Goal: Find contact information: Find contact information

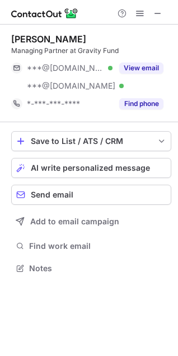
scroll to position [261, 178]
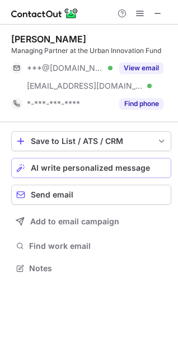
scroll to position [261, 178]
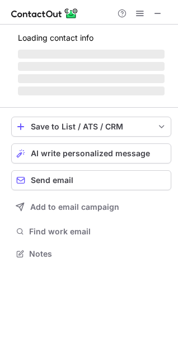
scroll to position [261, 178]
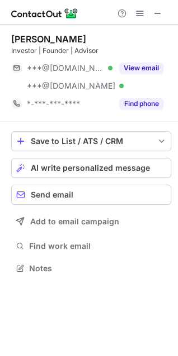
scroll to position [261, 178]
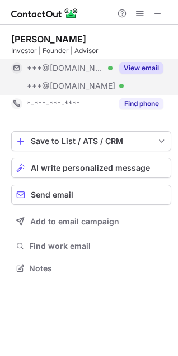
click at [137, 65] on button "View email" at bounding box center [141, 68] width 44 height 11
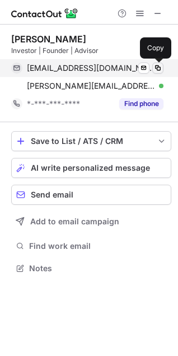
click at [156, 70] on span at bounding box center [157, 68] width 9 height 9
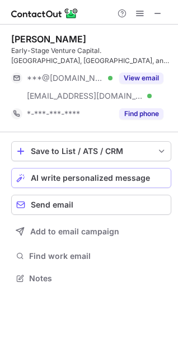
scroll to position [271, 178]
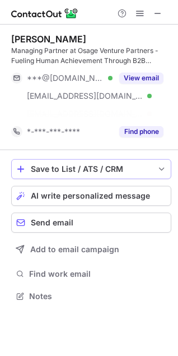
scroll to position [271, 178]
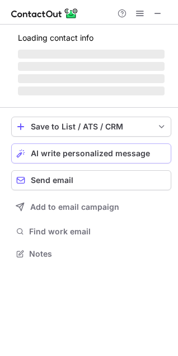
scroll to position [253, 178]
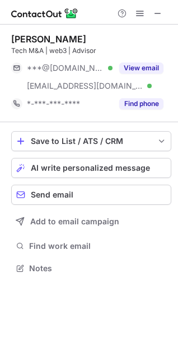
scroll to position [246, 178]
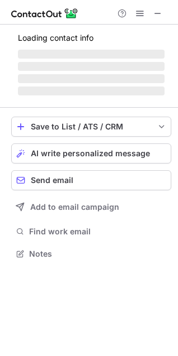
scroll to position [246, 178]
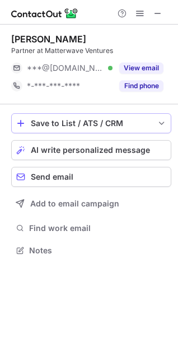
scroll to position [243, 178]
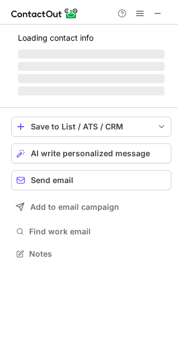
scroll to position [271, 178]
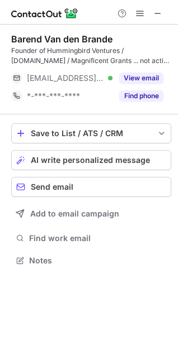
scroll to position [253, 178]
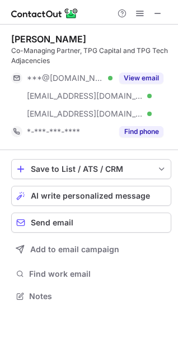
scroll to position [246, 178]
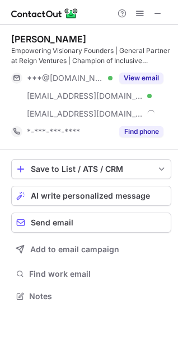
scroll to position [289, 178]
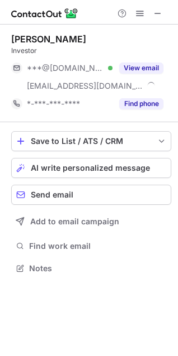
scroll to position [261, 178]
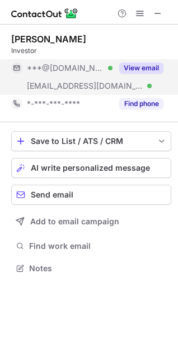
click at [145, 65] on button "View email" at bounding box center [141, 68] width 44 height 11
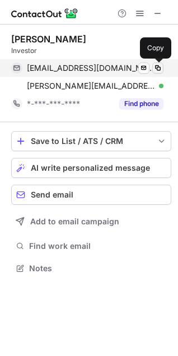
click at [158, 69] on span at bounding box center [157, 68] width 9 height 9
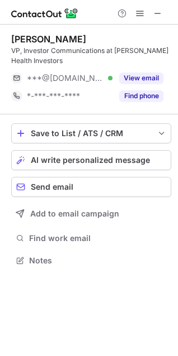
scroll to position [253, 178]
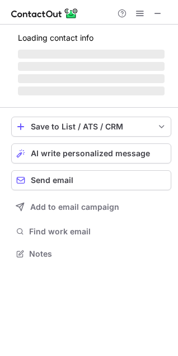
scroll to position [261, 178]
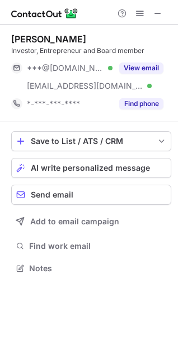
scroll to position [261, 178]
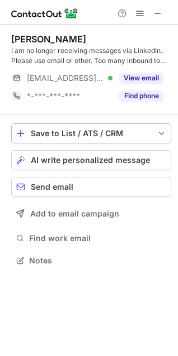
scroll to position [253, 178]
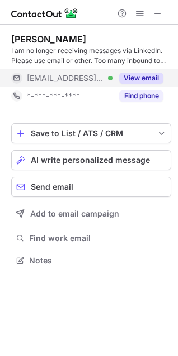
click at [148, 80] on button "View email" at bounding box center [141, 78] width 44 height 11
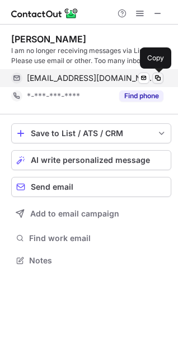
click at [160, 79] on span at bounding box center [157, 78] width 9 height 9
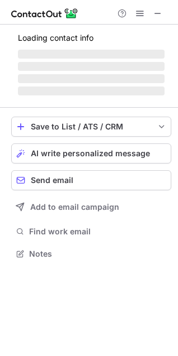
scroll to position [289, 178]
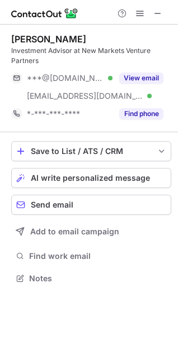
scroll to position [271, 178]
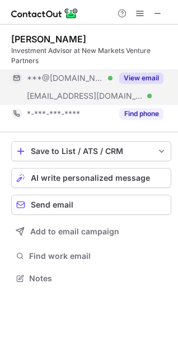
click at [144, 79] on button "View email" at bounding box center [141, 78] width 44 height 11
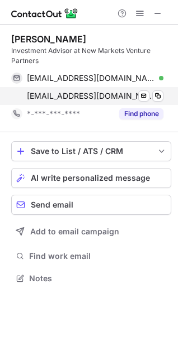
click at [158, 90] on div "jpalmer@newmarketsvp.com Verified Send email Copy" at bounding box center [87, 96] width 152 height 18
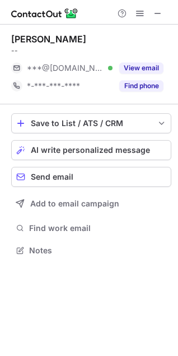
scroll to position [243, 178]
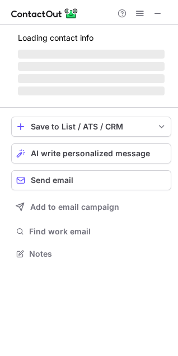
scroll to position [243, 178]
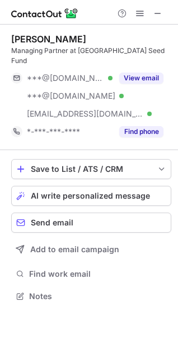
scroll to position [279, 178]
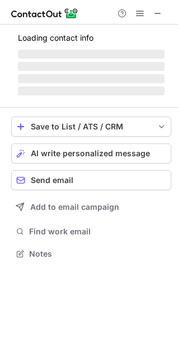
scroll to position [271, 178]
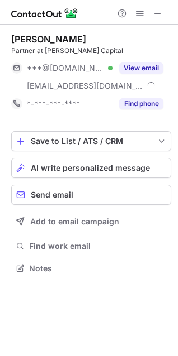
scroll to position [261, 178]
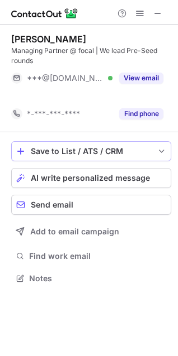
scroll to position [253, 178]
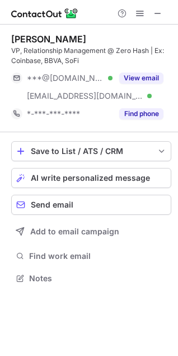
scroll to position [271, 178]
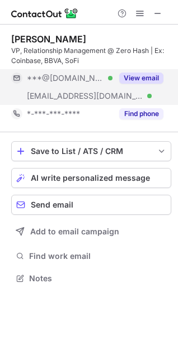
click at [146, 78] on button "View email" at bounding box center [141, 78] width 44 height 11
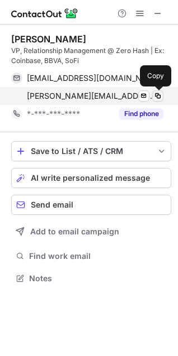
click at [159, 99] on span at bounding box center [157, 96] width 9 height 9
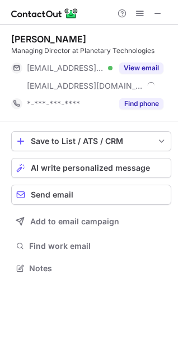
scroll to position [261, 178]
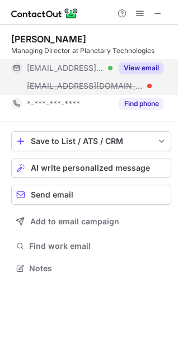
click at [139, 70] on button "View email" at bounding box center [141, 68] width 44 height 11
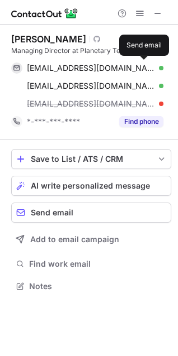
scroll to position [279, 178]
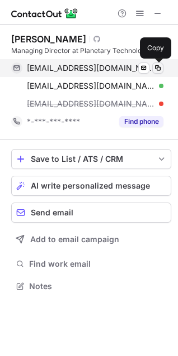
click at [157, 68] on span at bounding box center [157, 68] width 9 height 9
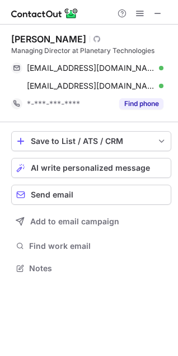
scroll to position [261, 178]
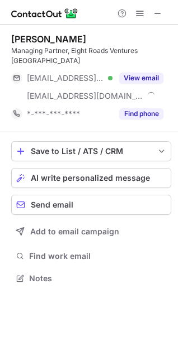
scroll to position [261, 178]
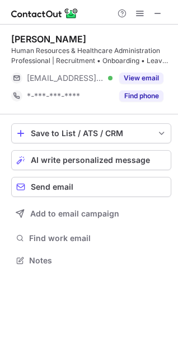
scroll to position [253, 178]
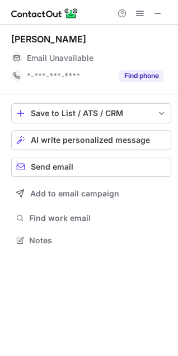
scroll to position [233, 178]
